Goal: Transaction & Acquisition: Book appointment/travel/reservation

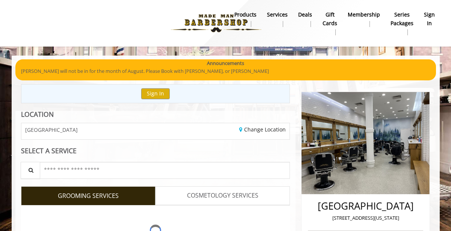
scroll to position [65, 0]
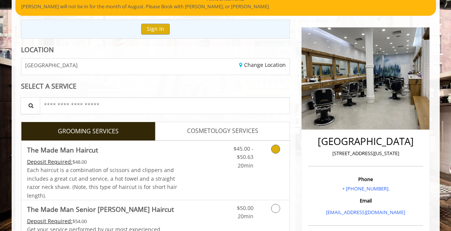
click at [219, 174] on link "Discounted Price" at bounding box center [199, 170] width 45 height 59
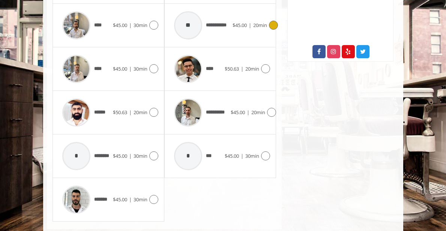
scroll to position [413, 0]
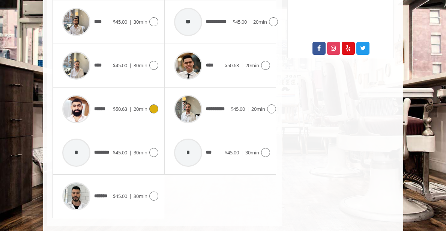
click at [129, 110] on span "|" at bounding box center [130, 108] width 3 height 7
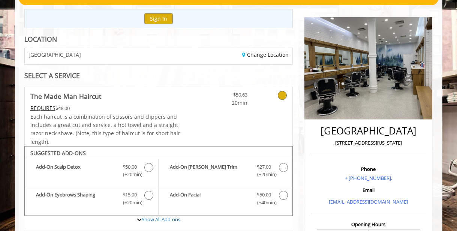
scroll to position [0, 0]
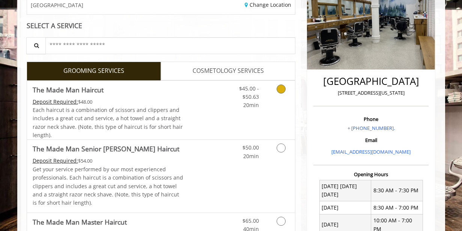
click at [269, 98] on div "Grooming services" at bounding box center [280, 95] width 30 height 29
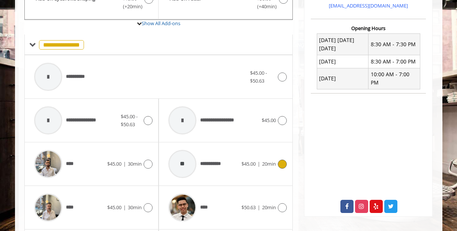
scroll to position [319, 0]
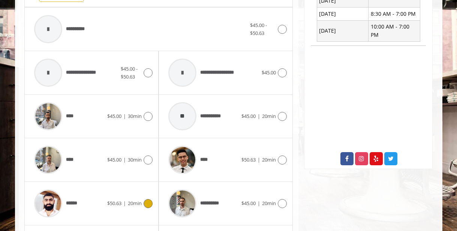
click at [143, 211] on div "****** $50.63 | 20min" at bounding box center [91, 203] width 122 height 36
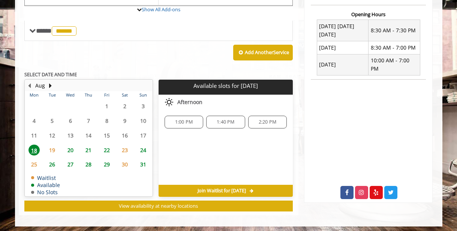
scroll to position [281, 0]
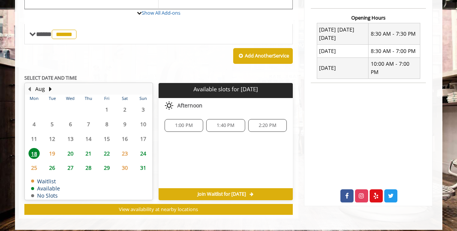
click at [211, 123] on span "1:40 PM" at bounding box center [226, 125] width 32 height 6
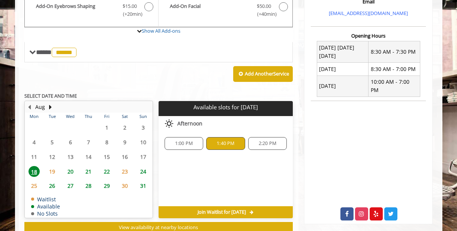
scroll to position [284, 0]
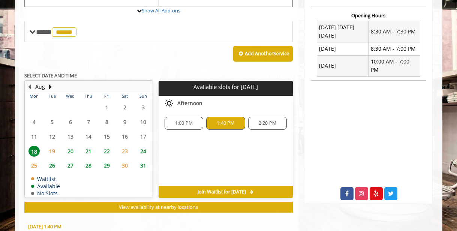
click at [223, 122] on span "1:40 PM" at bounding box center [226, 123] width 18 height 6
click at [189, 120] on span "1:00 PM" at bounding box center [184, 123] width 18 height 6
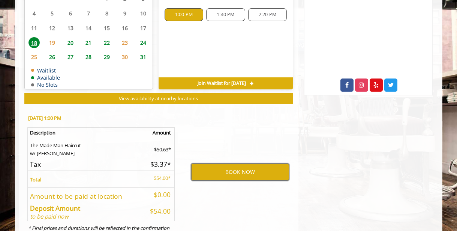
scroll to position [384, 0]
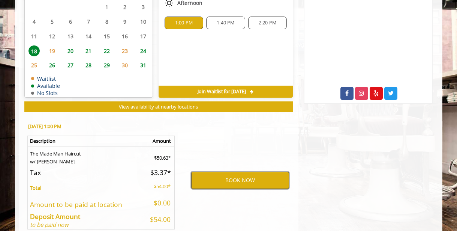
click at [204, 178] on button "BOOK NOW" at bounding box center [240, 179] width 98 height 17
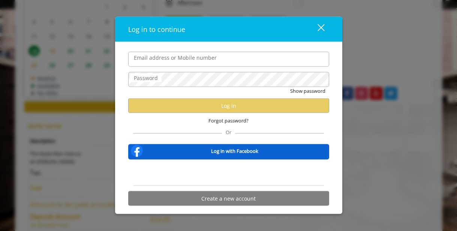
click at [196, 56] on input "Email address or Mobile number" at bounding box center [228, 58] width 201 height 15
type input "**********"
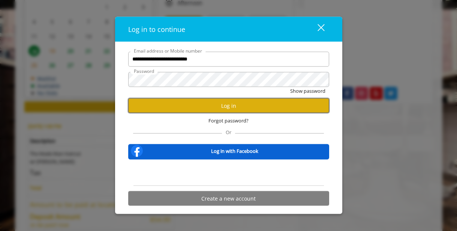
click at [176, 103] on button "Log in" at bounding box center [228, 105] width 201 height 15
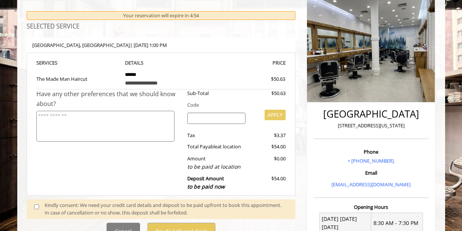
scroll to position [110, 0]
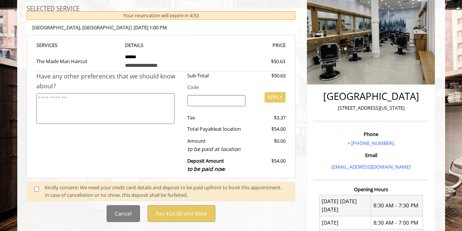
click at [221, 97] on input "search" at bounding box center [216, 100] width 58 height 11
type input "********"
click at [272, 98] on button "APPLY" at bounding box center [275, 97] width 21 height 11
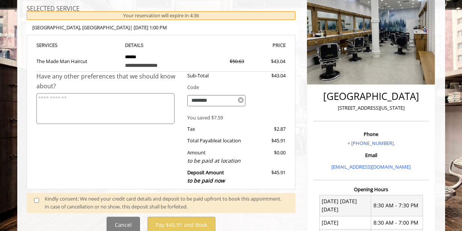
scroll to position [238, 0]
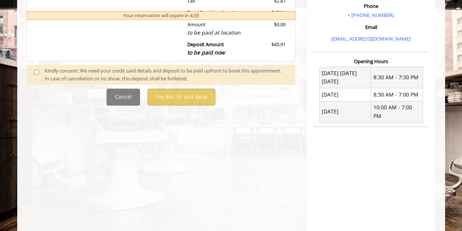
click at [34, 69] on span at bounding box center [40, 75] width 22 height 16
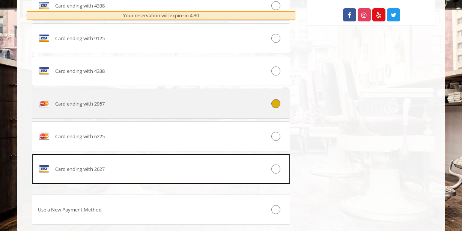
scroll to position [465, 0]
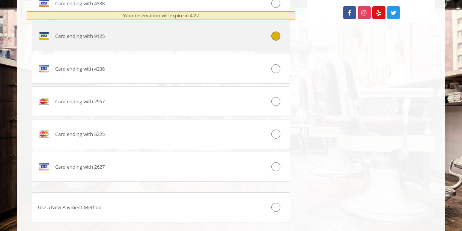
click at [267, 38] on div at bounding box center [268, 36] width 43 height 9
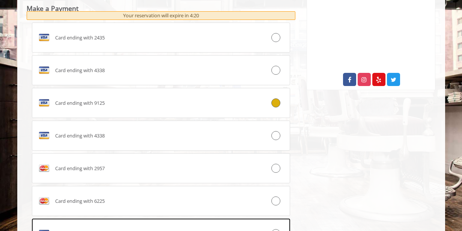
scroll to position [511, 0]
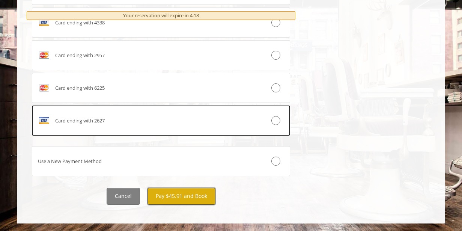
click at [180, 194] on button "Pay $45.91 and Book" at bounding box center [181, 196] width 68 height 17
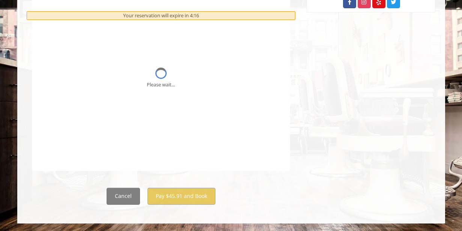
scroll to position [0, 0]
